Goal: Task Accomplishment & Management: Complete application form

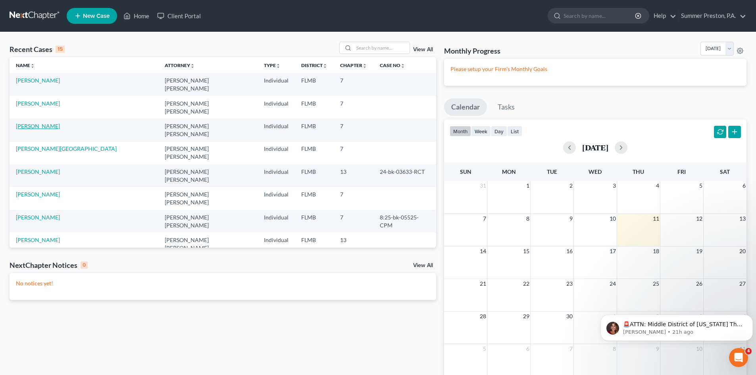
click at [39, 123] on link "[PERSON_NAME]" at bounding box center [38, 126] width 44 height 7
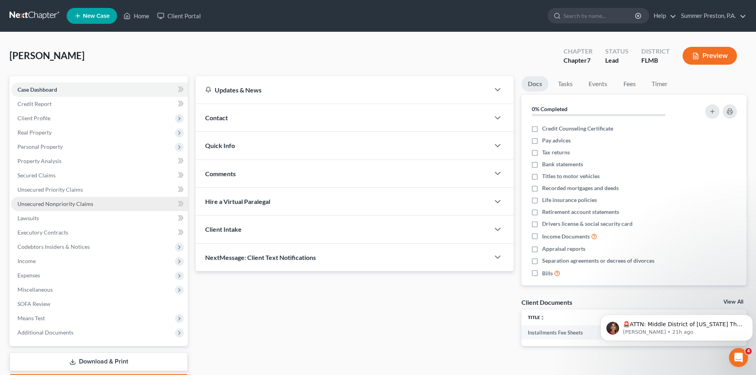
click at [81, 204] on span "Unsecured Nonpriority Claims" at bounding box center [55, 203] width 76 height 7
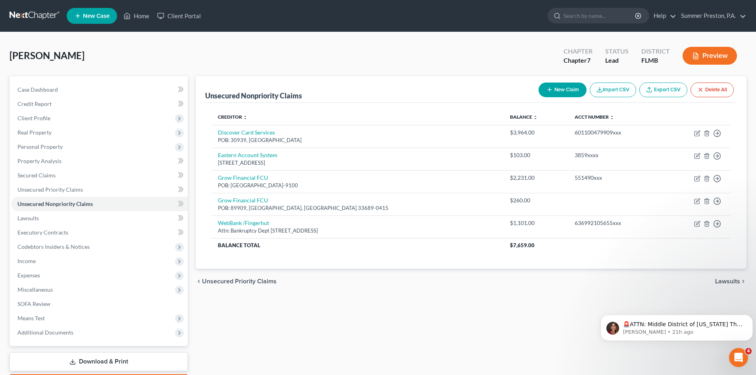
click at [556, 92] on button "New Claim" at bounding box center [562, 90] width 48 height 15
select select "0"
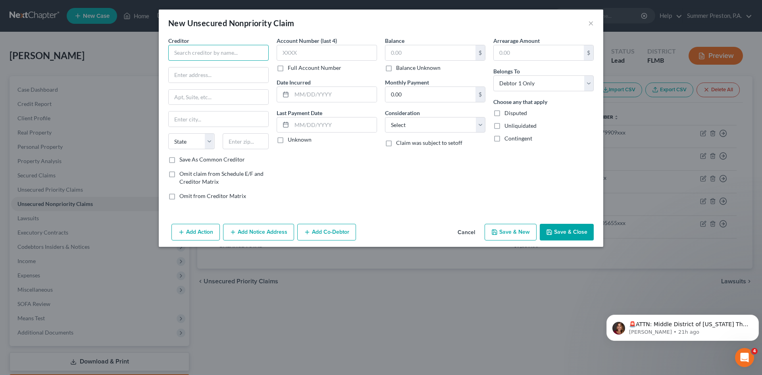
click at [246, 50] on input "text" at bounding box center [218, 53] width 100 height 16
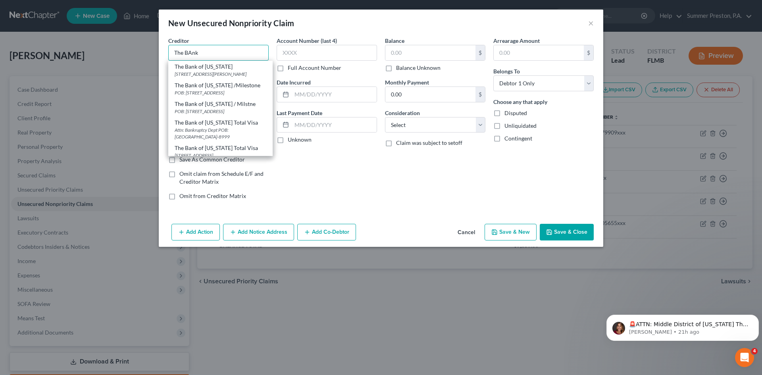
drag, startPoint x: 216, startPoint y: 53, endPoint x: 162, endPoint y: 49, distance: 54.1
click at [162, 49] on div "Creditor * The BAnk The Bank of [US_STATE] [STREET_ADDRESS][PERSON_NAME] The Ba…" at bounding box center [381, 129] width 444 height 184
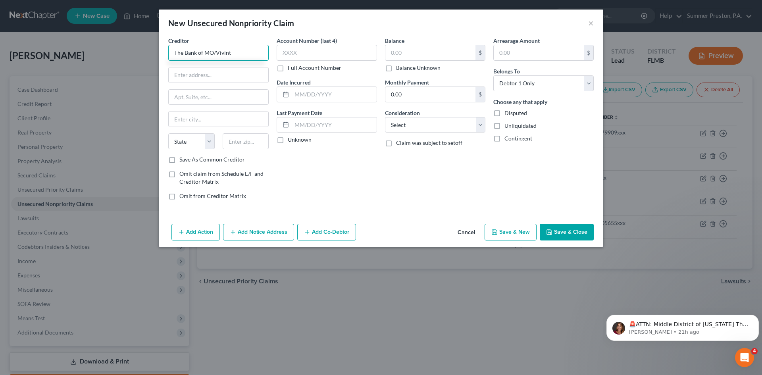
type input "The Bank of MO/Vivint"
type input "62992 Collections Dr."
type input "[GEOGRAPHIC_DATA]"
select select "14"
type input "60693"
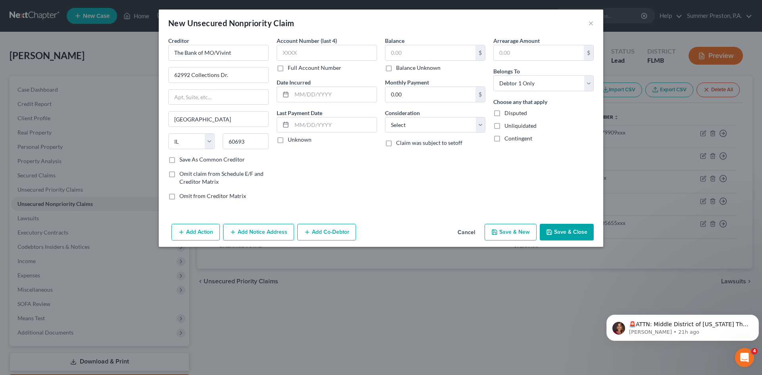
click at [179, 158] on label "Save As Common Creditor" at bounding box center [211, 160] width 65 height 8
click at [183, 158] on input "Save As Common Creditor" at bounding box center [185, 158] width 5 height 5
checkbox input "true"
click at [288, 67] on label "Full Account Number" at bounding box center [315, 68] width 54 height 8
click at [291, 67] on input "Full Account Number" at bounding box center [293, 66] width 5 height 5
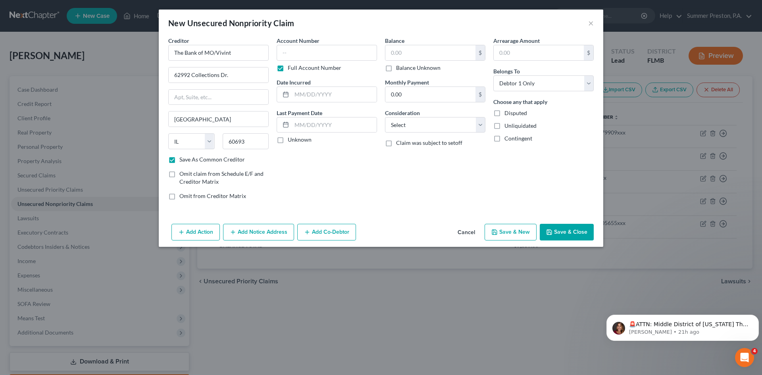
click at [288, 142] on label "Unknown" at bounding box center [300, 140] width 24 height 8
click at [291, 141] on input "Unknown" at bounding box center [293, 138] width 5 height 5
checkbox input "true"
click at [407, 52] on input "text" at bounding box center [430, 52] width 90 height 15
type input "1,176.00"
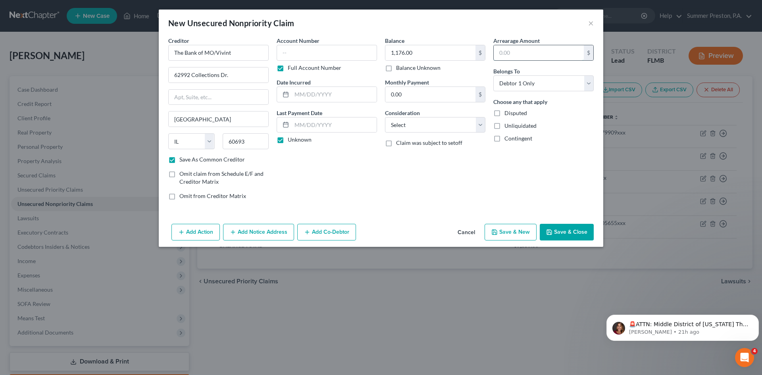
click at [538, 57] on input "text" at bounding box center [539, 52] width 90 height 15
type input "1,176.00"
click at [481, 125] on select "Select Cable / Satellite Services Collection Agency Credit Card Debt Debt Couns…" at bounding box center [435, 125] width 100 height 16
select select "2"
click at [385, 117] on select "Select Cable / Satellite Services Collection Agency Credit Card Debt Debt Couns…" at bounding box center [435, 125] width 100 height 16
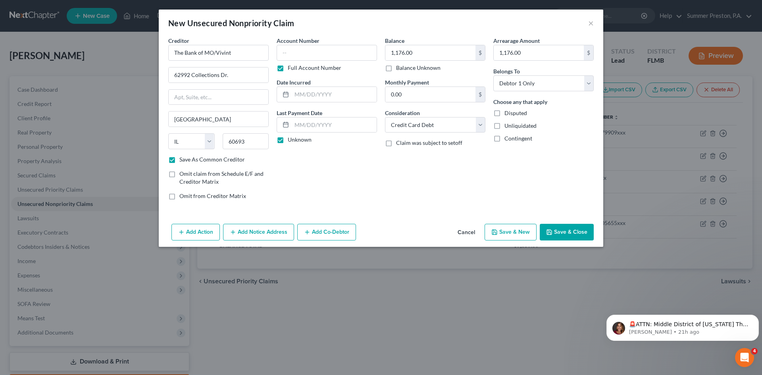
click at [245, 229] on button "Add Notice Address" at bounding box center [258, 232] width 71 height 17
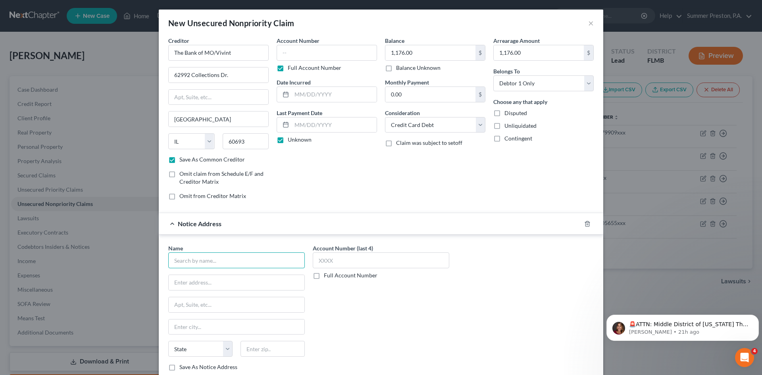
click at [232, 256] on input "text" at bounding box center [236, 260] width 137 height 16
type input "[PERSON_NAME] Financial Services Corp"
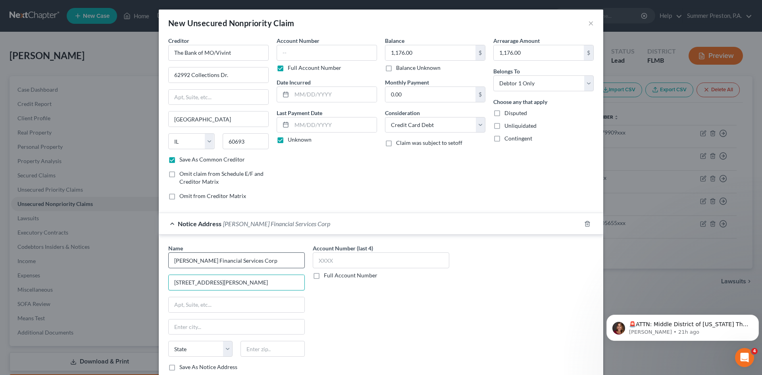
type input "[STREET_ADDRESS][PERSON_NAME]"
type input "[GEOGRAPHIC_DATA]"
select select "48"
type input "22203"
click at [179, 367] on label "Save As Notice Address" at bounding box center [208, 367] width 58 height 8
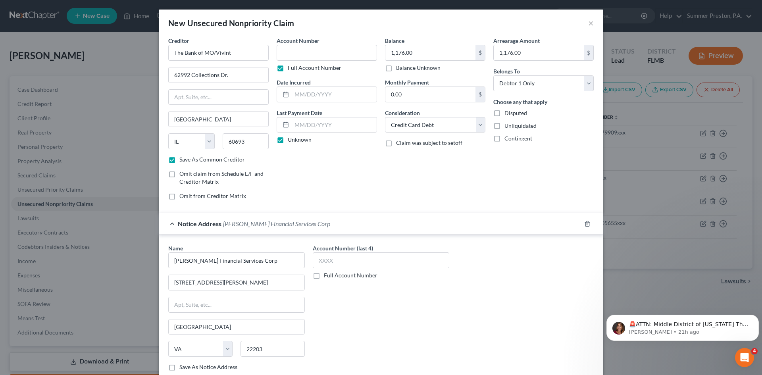
click at [183, 367] on input "Save As Notice Address" at bounding box center [185, 365] width 5 height 5
checkbox input "true"
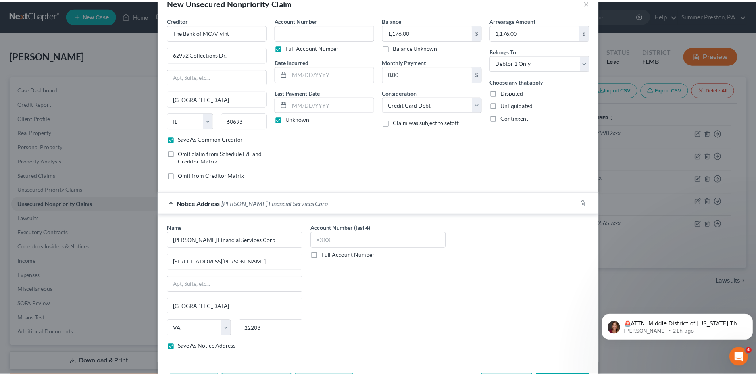
scroll to position [52, 0]
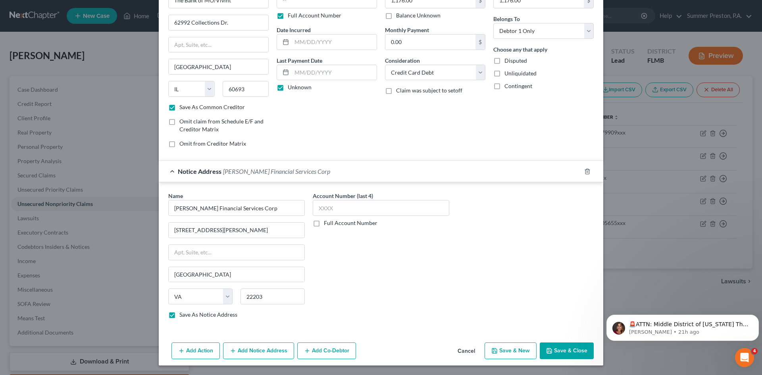
click at [564, 346] on button "Save & Close" at bounding box center [567, 350] width 54 height 17
checkbox input "false"
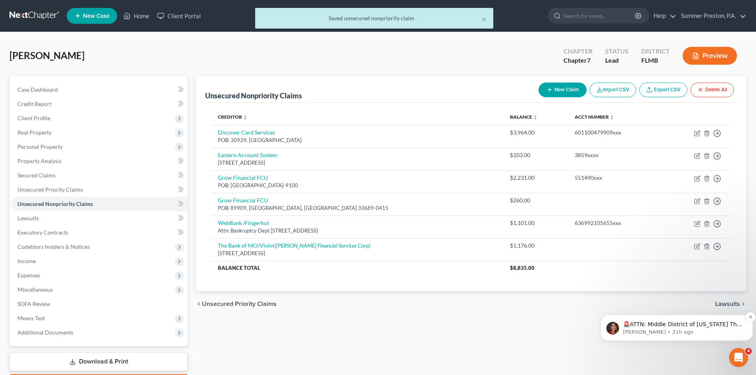
click at [690, 321] on p "🚨ATTN: Middle District of [US_STATE] The court has added a new Credit Counselin…" at bounding box center [683, 325] width 120 height 8
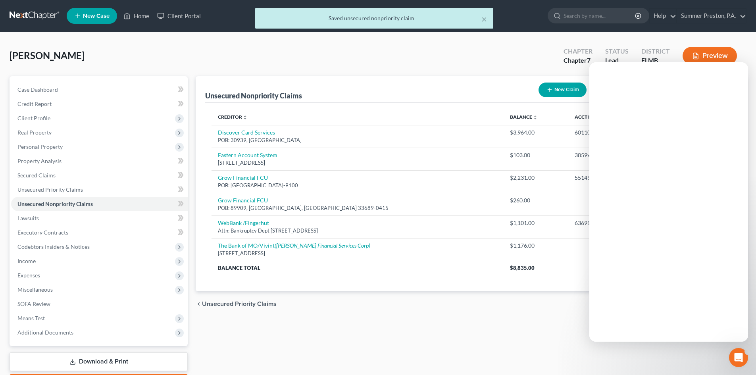
scroll to position [0, 0]
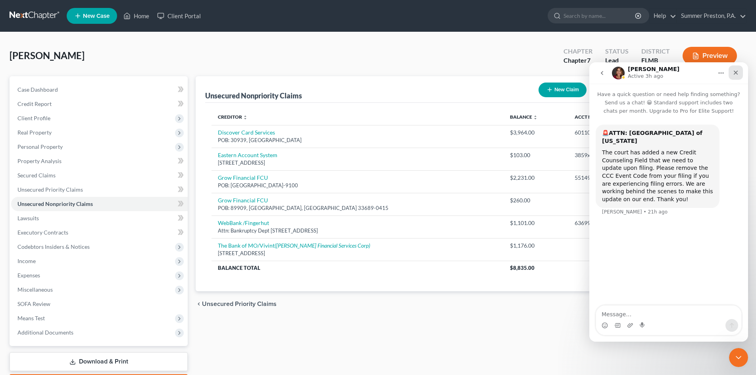
click at [738, 74] on icon "Close" at bounding box center [736, 72] width 6 height 6
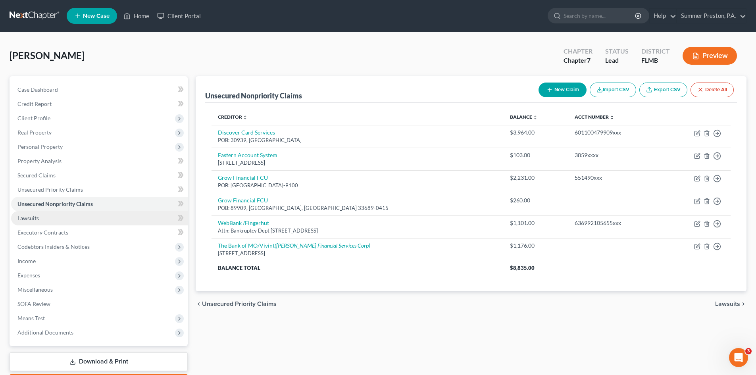
click at [30, 215] on span "Lawsuits" at bounding box center [27, 218] width 21 height 7
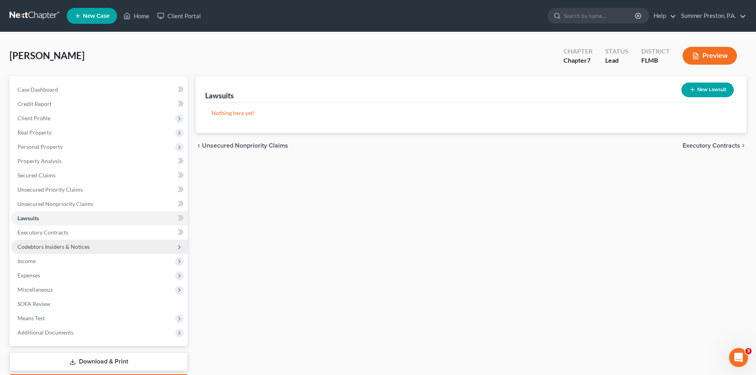
click at [54, 246] on span "Codebtors Insiders & Notices" at bounding box center [53, 246] width 72 height 7
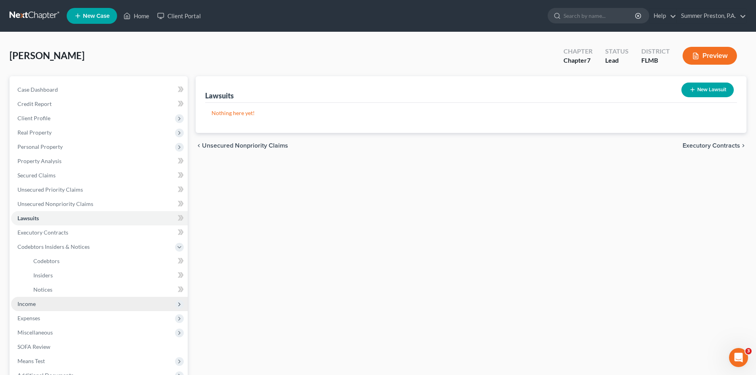
click at [28, 306] on span "Income" at bounding box center [26, 303] width 18 height 7
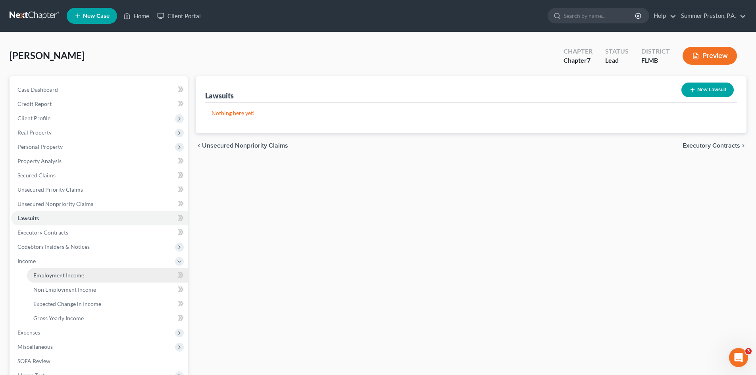
click at [83, 272] on span "Employment Income" at bounding box center [58, 275] width 51 height 7
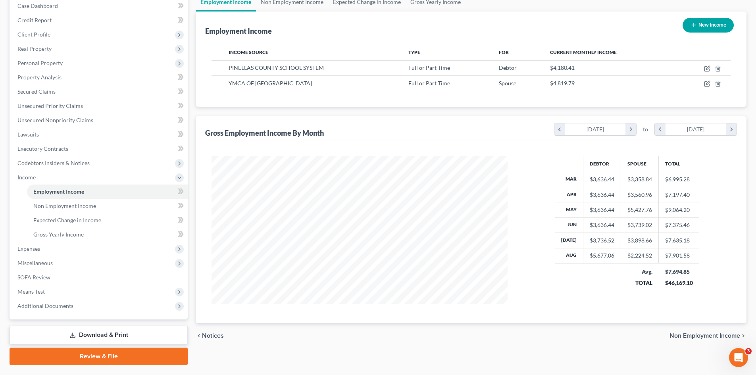
scroll to position [104, 0]
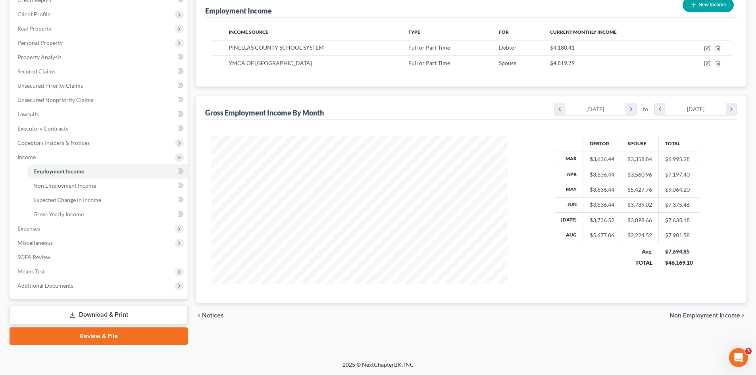
click at [96, 317] on link "Download & Print" at bounding box center [99, 315] width 178 height 19
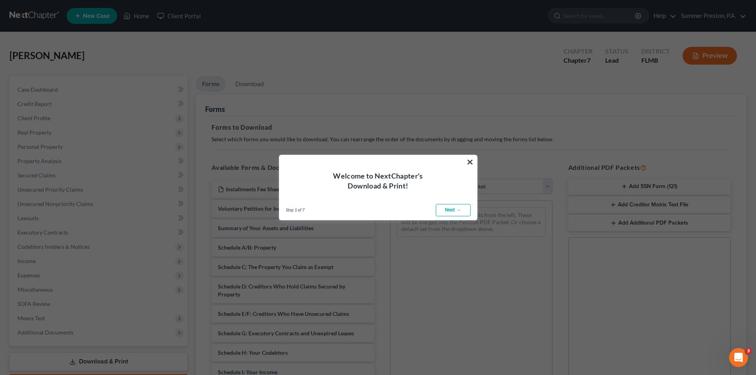
click at [452, 209] on link "Next →" at bounding box center [453, 210] width 35 height 13
select select "0"
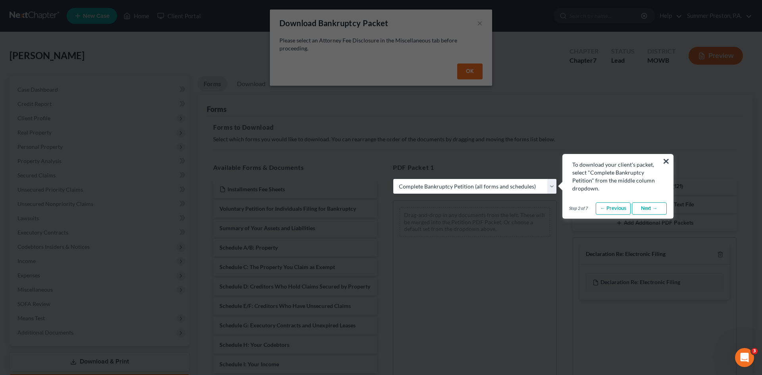
click at [650, 208] on link "Next →" at bounding box center [649, 208] width 35 height 13
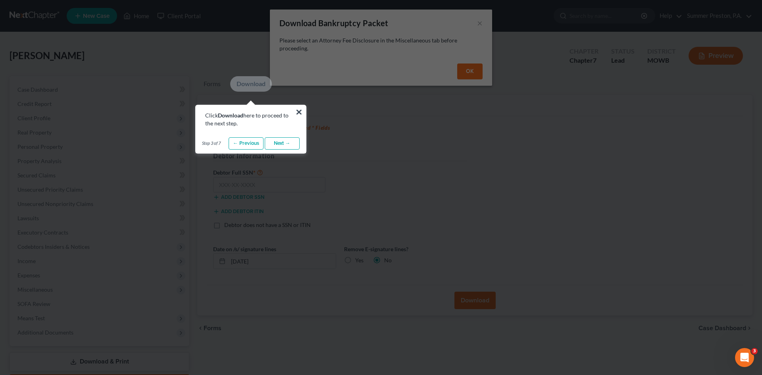
click at [290, 142] on link "Next →" at bounding box center [282, 143] width 35 height 13
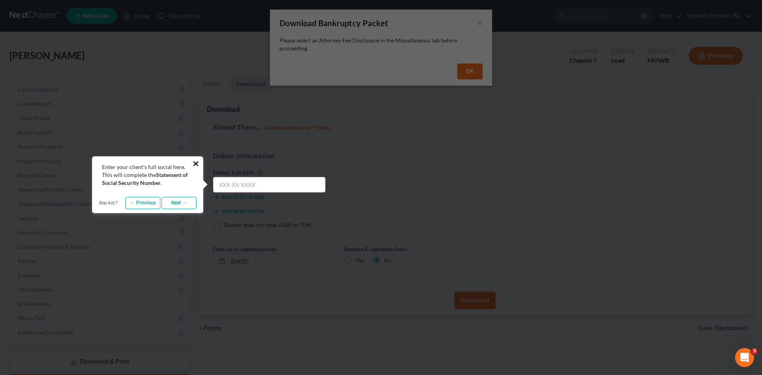
click at [194, 163] on button "×" at bounding box center [196, 163] width 8 height 13
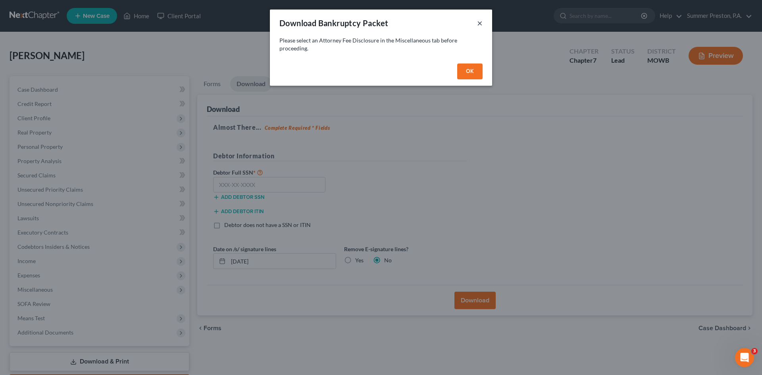
click at [479, 25] on button "×" at bounding box center [480, 23] width 6 height 10
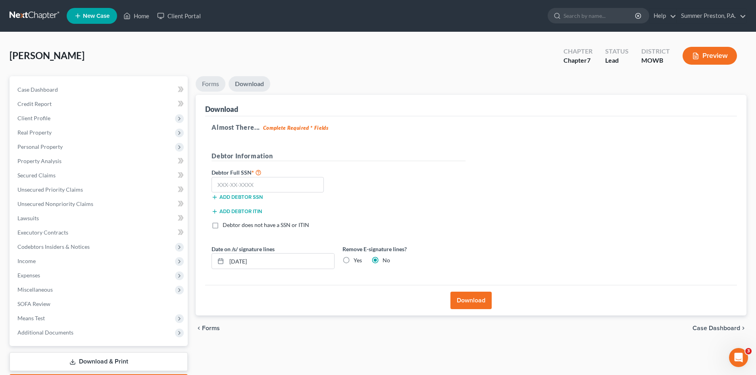
click at [213, 85] on link "Forms" at bounding box center [211, 83] width 30 height 15
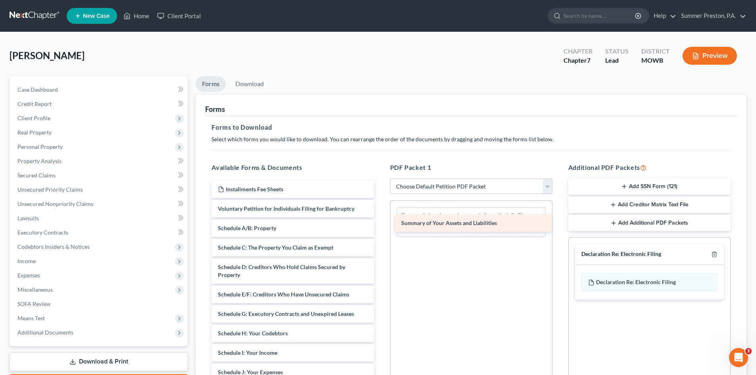
drag, startPoint x: 292, startPoint y: 229, endPoint x: 475, endPoint y: 223, distance: 183.4
click at [380, 223] on div "Summary of Your Assets and Liabilities Installments Fee Sheets Voluntary Petiti…" at bounding box center [292, 371] width 175 height 380
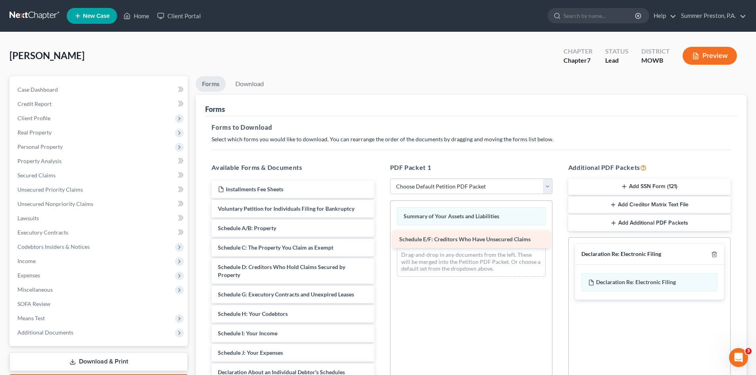
drag, startPoint x: 290, startPoint y: 298, endPoint x: 472, endPoint y: 243, distance: 189.5
click at [380, 243] on div "Schedule E/F: Creditors Who Have Unsecured Claims Installments Fee Sheets Volun…" at bounding box center [292, 361] width 175 height 360
click at [243, 81] on link "Download" at bounding box center [249, 83] width 41 height 15
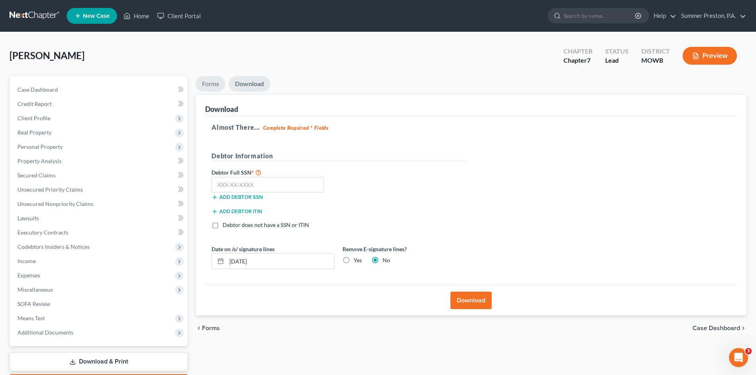
click at [213, 84] on link "Forms" at bounding box center [211, 83] width 30 height 15
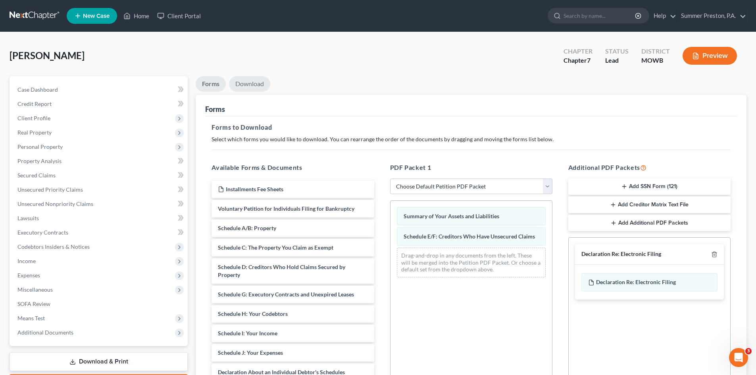
click at [239, 83] on link "Download" at bounding box center [249, 83] width 41 height 15
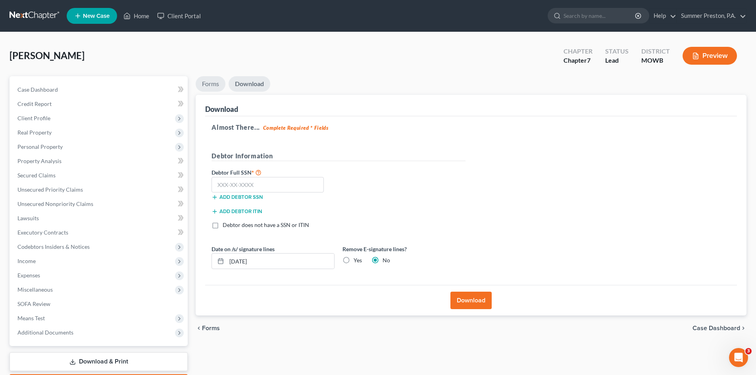
click at [209, 83] on link "Forms" at bounding box center [211, 83] width 30 height 15
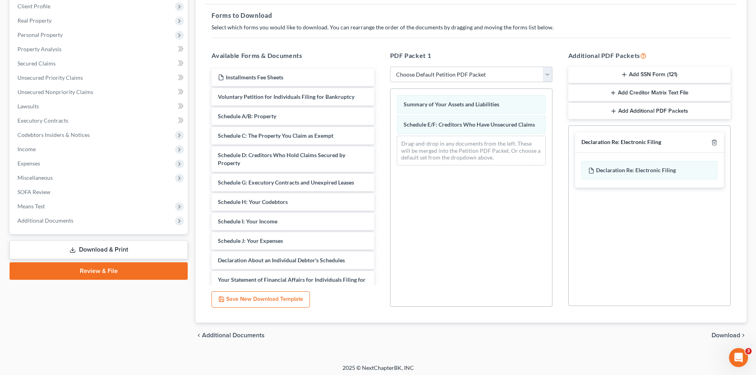
scroll to position [115, 0]
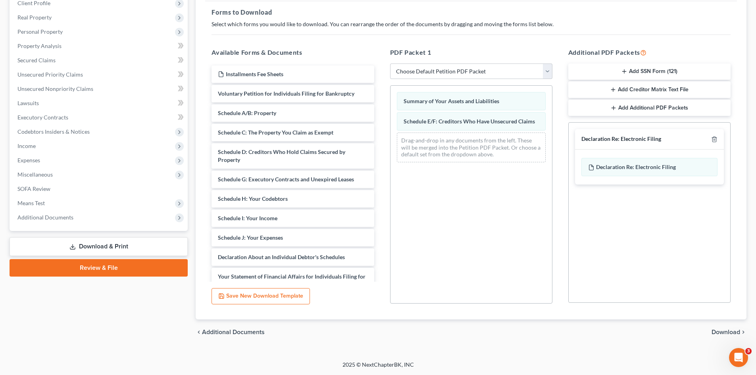
click at [93, 247] on link "Download & Print" at bounding box center [99, 246] width 178 height 19
click at [123, 246] on link "Download & Print" at bounding box center [99, 246] width 178 height 19
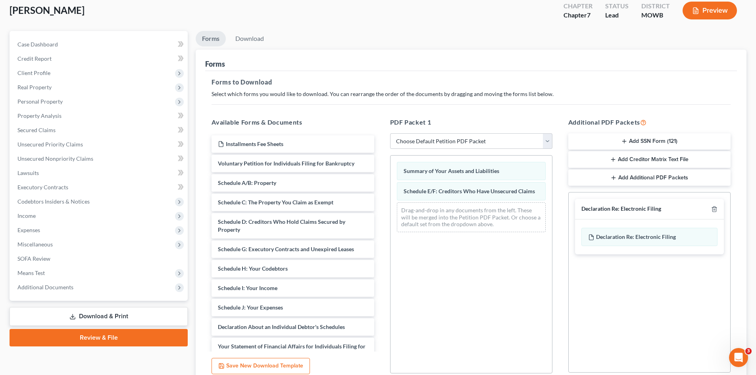
scroll to position [0, 0]
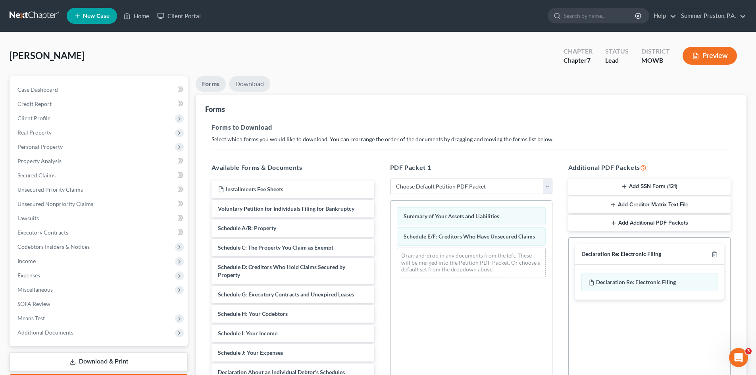
click at [245, 86] on link "Download" at bounding box center [249, 83] width 41 height 15
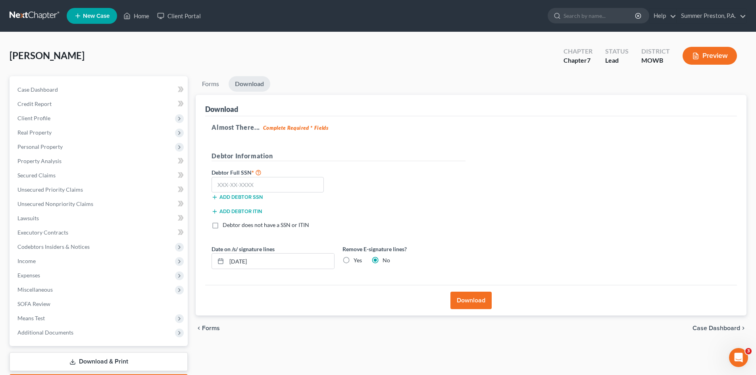
click at [471, 302] on button "Download" at bounding box center [470, 300] width 41 height 17
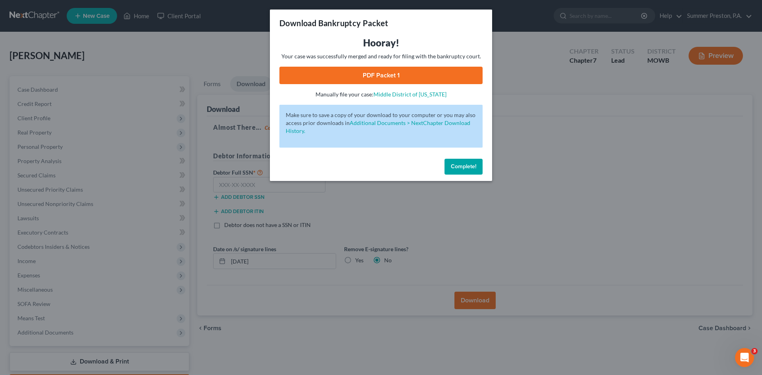
click at [393, 71] on link "PDF Packet 1" at bounding box center [380, 75] width 203 height 17
click at [477, 167] on button "Complete!" at bounding box center [463, 167] width 38 height 16
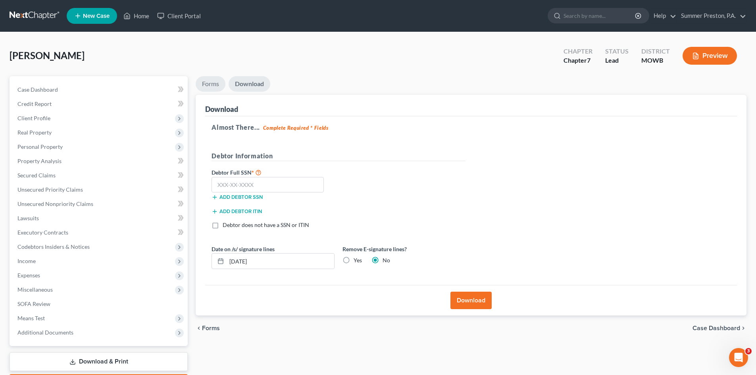
click at [202, 82] on link "Forms" at bounding box center [211, 83] width 30 height 15
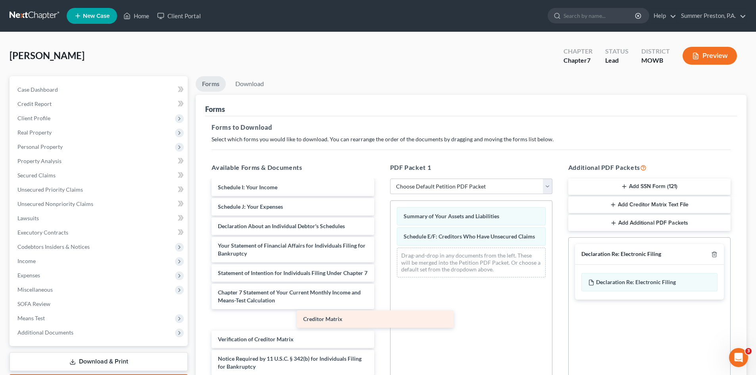
scroll to position [135, 0]
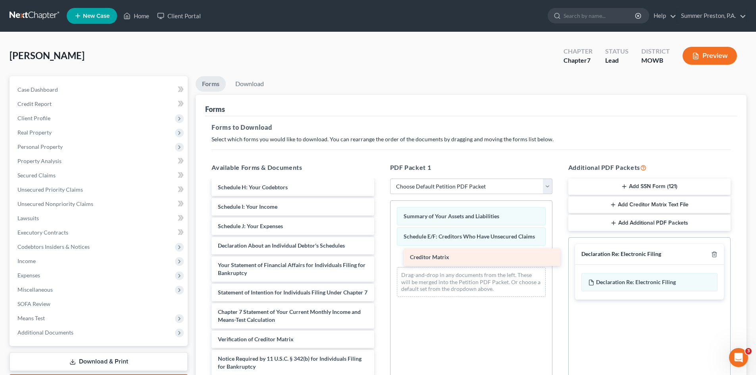
drag, startPoint x: 237, startPoint y: 321, endPoint x: 429, endPoint y: 258, distance: 202.0
click at [380, 258] on div "Creditor Matrix Installments Fee Sheets Voluntary Petition for Individuals Fili…" at bounding box center [292, 224] width 175 height 341
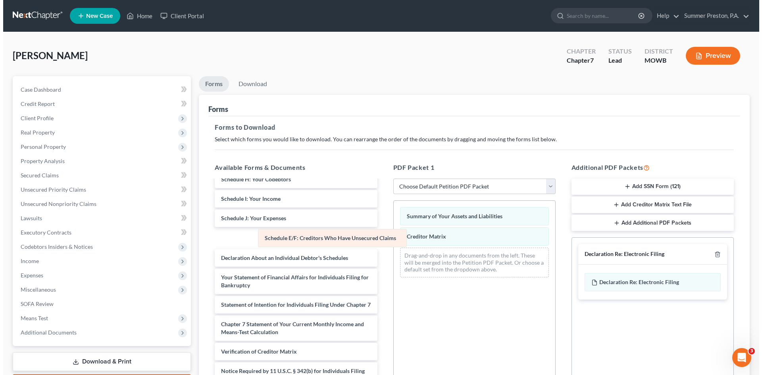
scroll to position [154, 0]
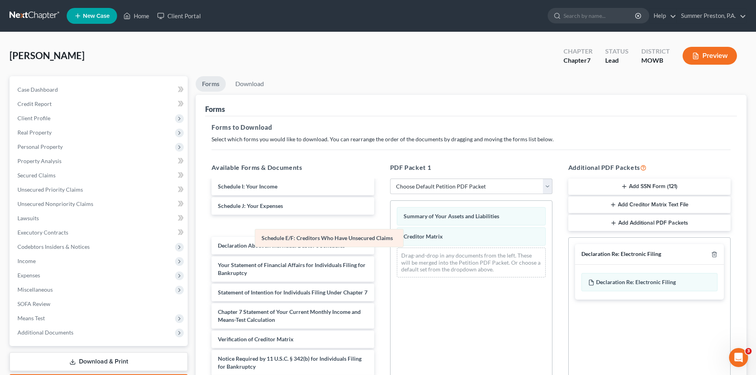
drag, startPoint x: 470, startPoint y: 231, endPoint x: 262, endPoint y: 234, distance: 208.3
click at [390, 235] on div "Schedule E/F: Creditors Who Have Unsecured Claims Summary of Your Assets and Li…" at bounding box center [471, 242] width 162 height 83
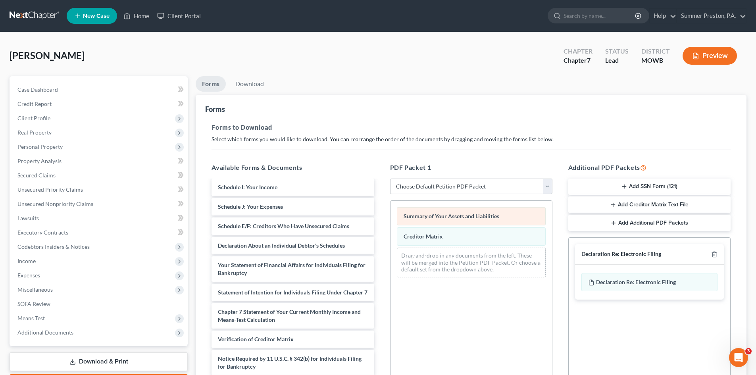
click at [478, 210] on div "Summary of Your Assets and Liabilities" at bounding box center [471, 216] width 149 height 18
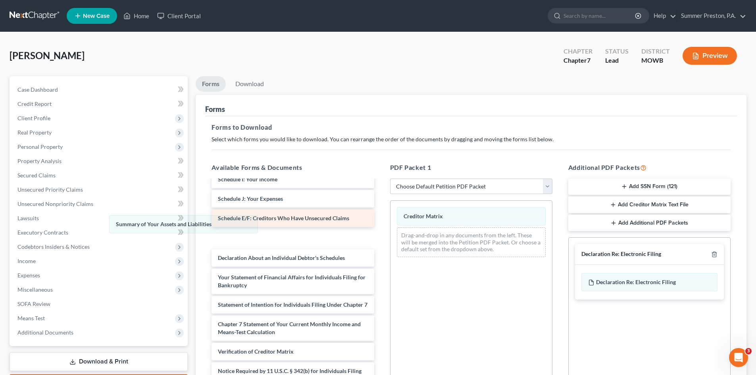
drag, startPoint x: 477, startPoint y: 212, endPoint x: 241, endPoint y: 213, distance: 236.1
click at [390, 220] on div "Summary of Your Assets and Liabilities Summary of Your Assets and Liabilities C…" at bounding box center [471, 232] width 162 height 63
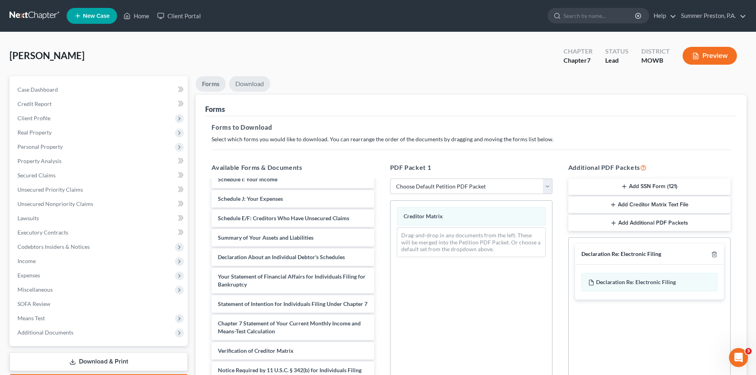
click at [252, 83] on link "Download" at bounding box center [249, 83] width 41 height 15
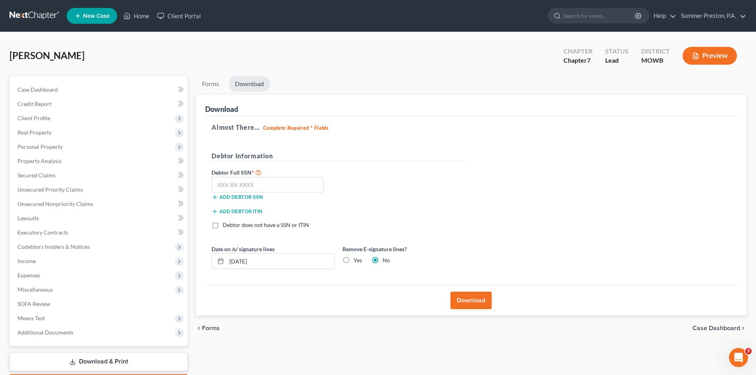
click at [480, 299] on button "Download" at bounding box center [470, 300] width 41 height 17
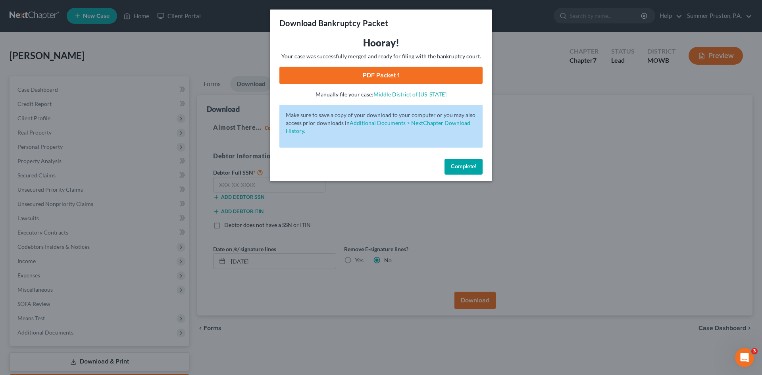
click at [383, 79] on link "PDF Packet 1" at bounding box center [380, 75] width 203 height 17
